Goal: Information Seeking & Learning: Learn about a topic

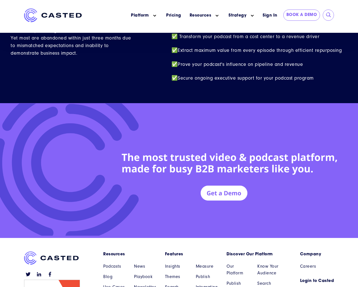
scroll to position [2447, 0]
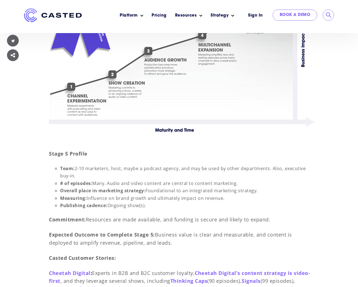
scroll to position [3918, 0]
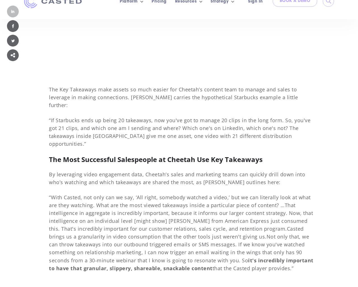
scroll to position [3918, 0]
